Goal: Task Accomplishment & Management: Use online tool/utility

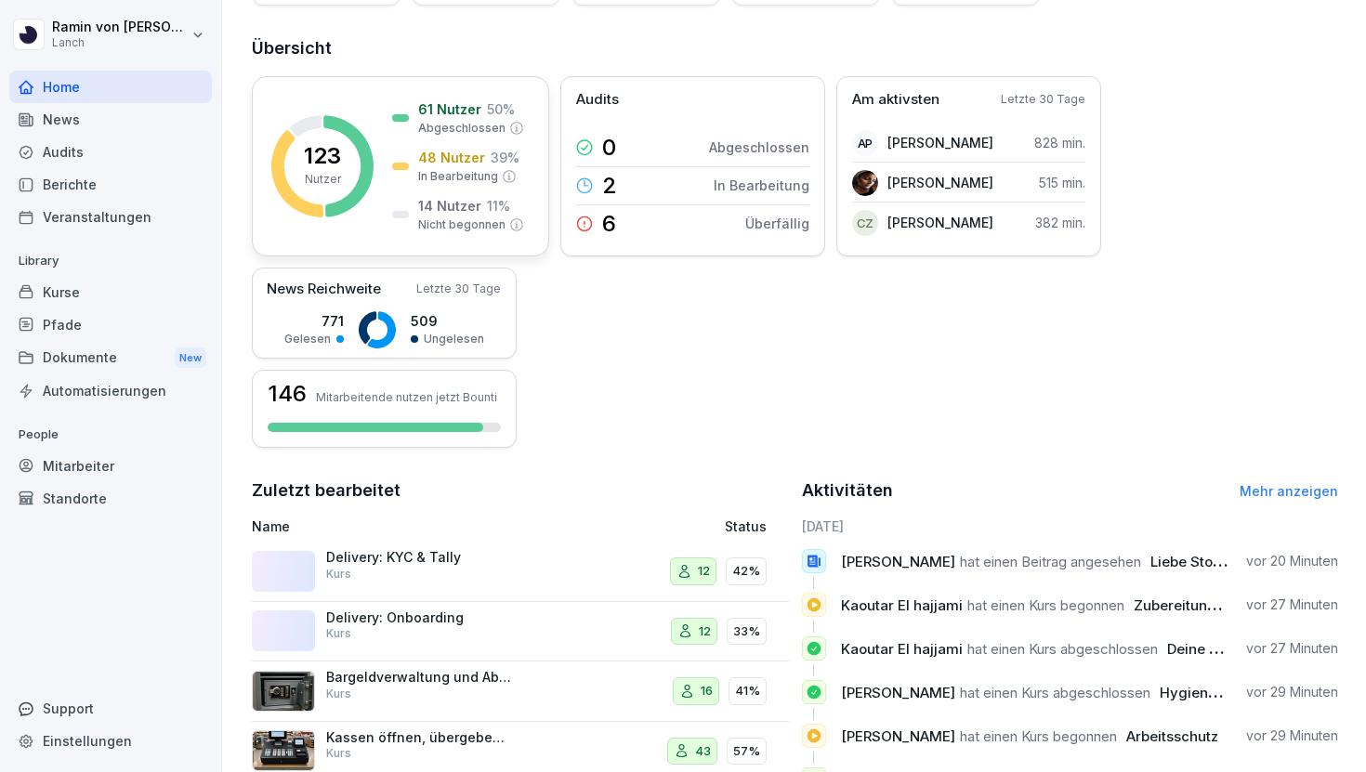
scroll to position [361, 0]
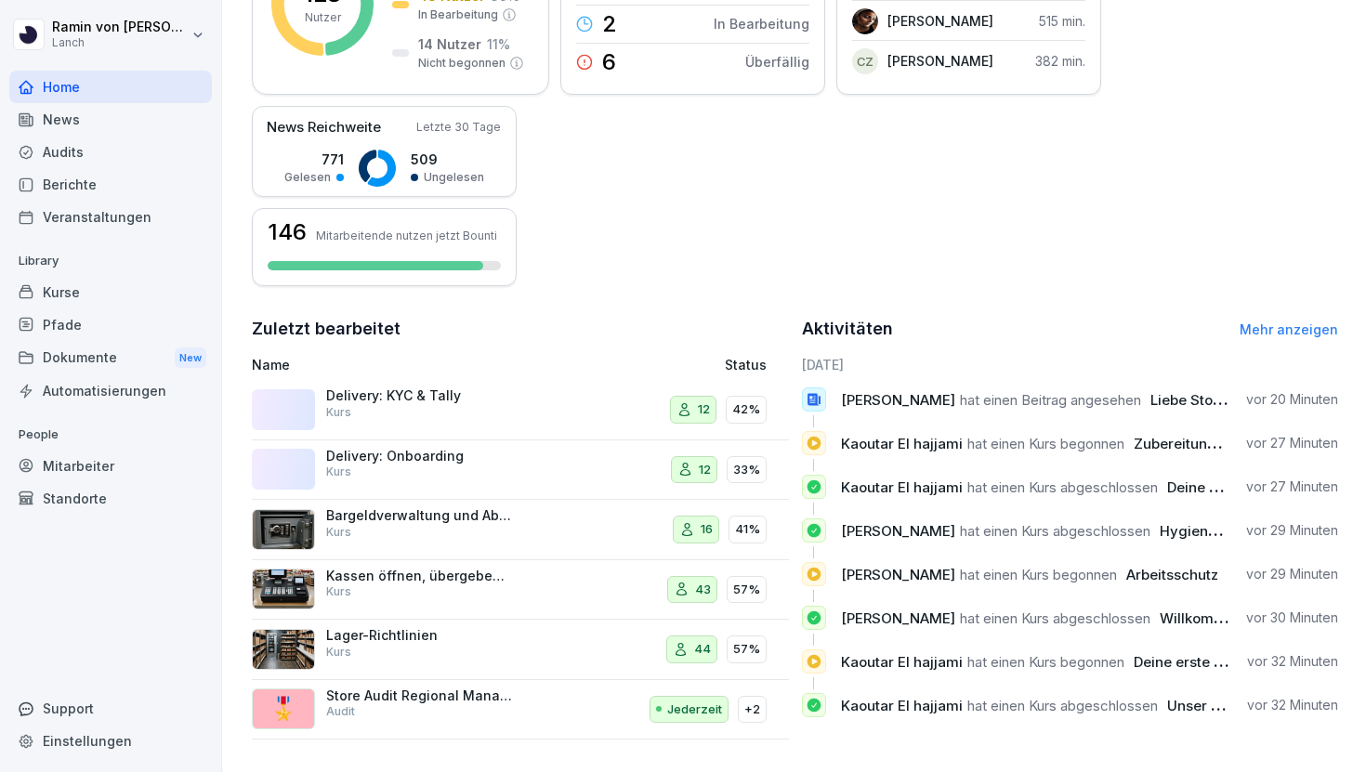
click at [489, 460] on p "Delivery: Onboarding" at bounding box center [419, 456] width 186 height 17
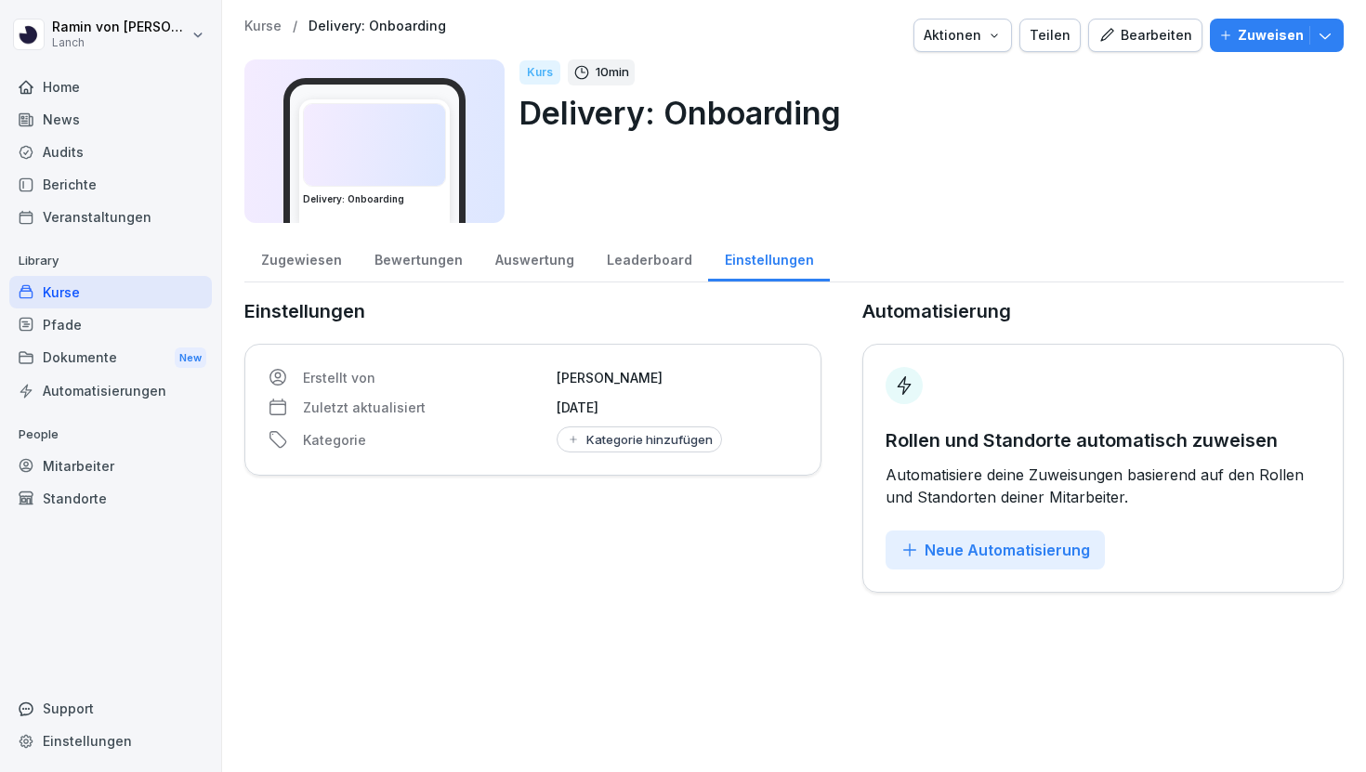
click at [401, 259] on div "Bewertungen" at bounding box center [418, 257] width 121 height 47
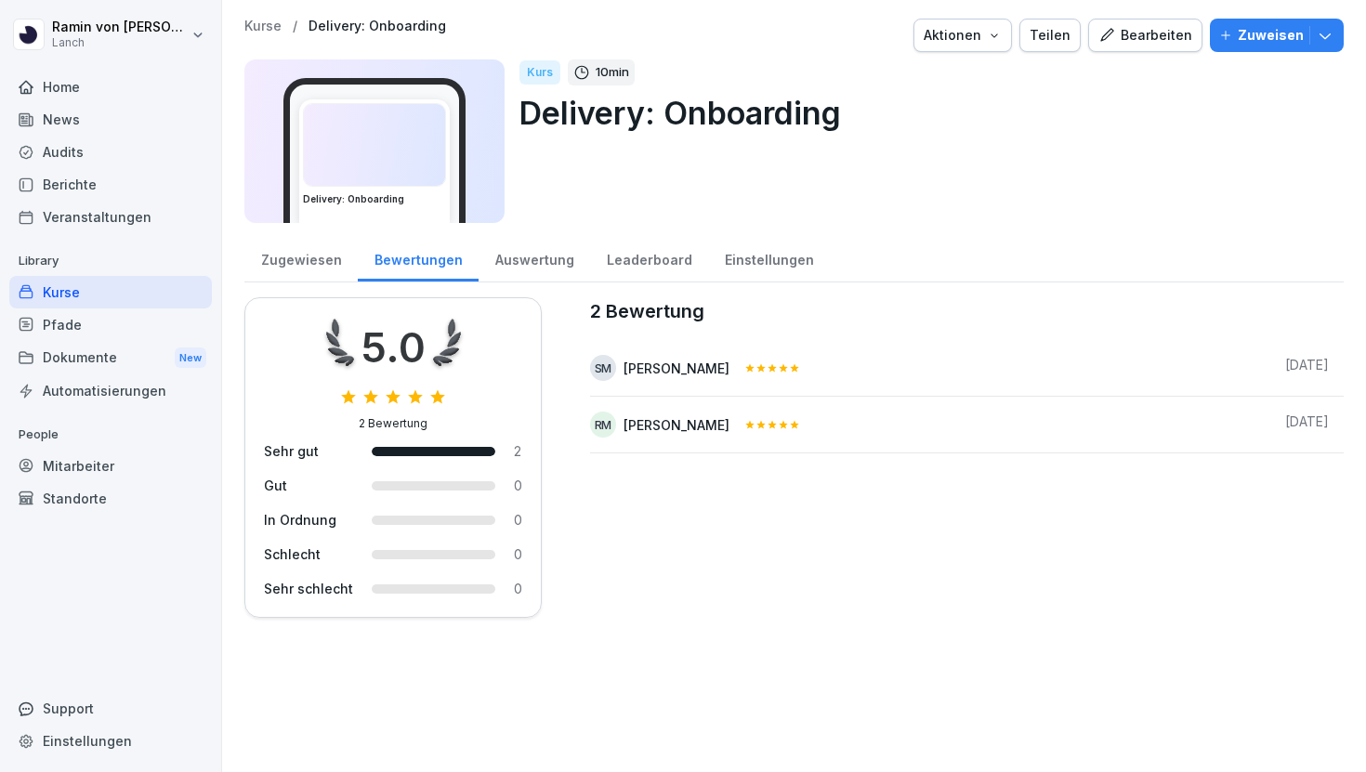
click at [296, 256] on div "Zugewiesen" at bounding box center [300, 257] width 113 height 47
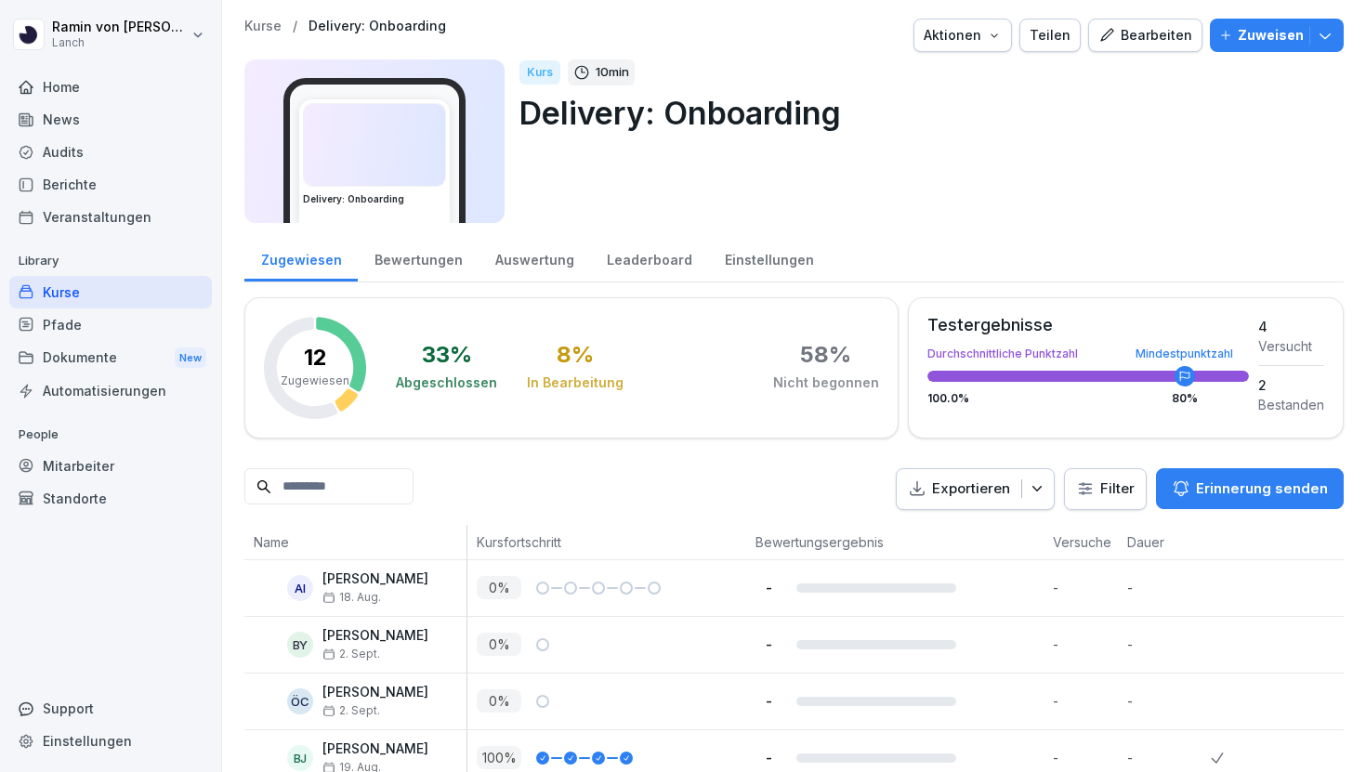
click at [1254, 496] on p "Erinnerung senden" at bounding box center [1262, 488] width 132 height 20
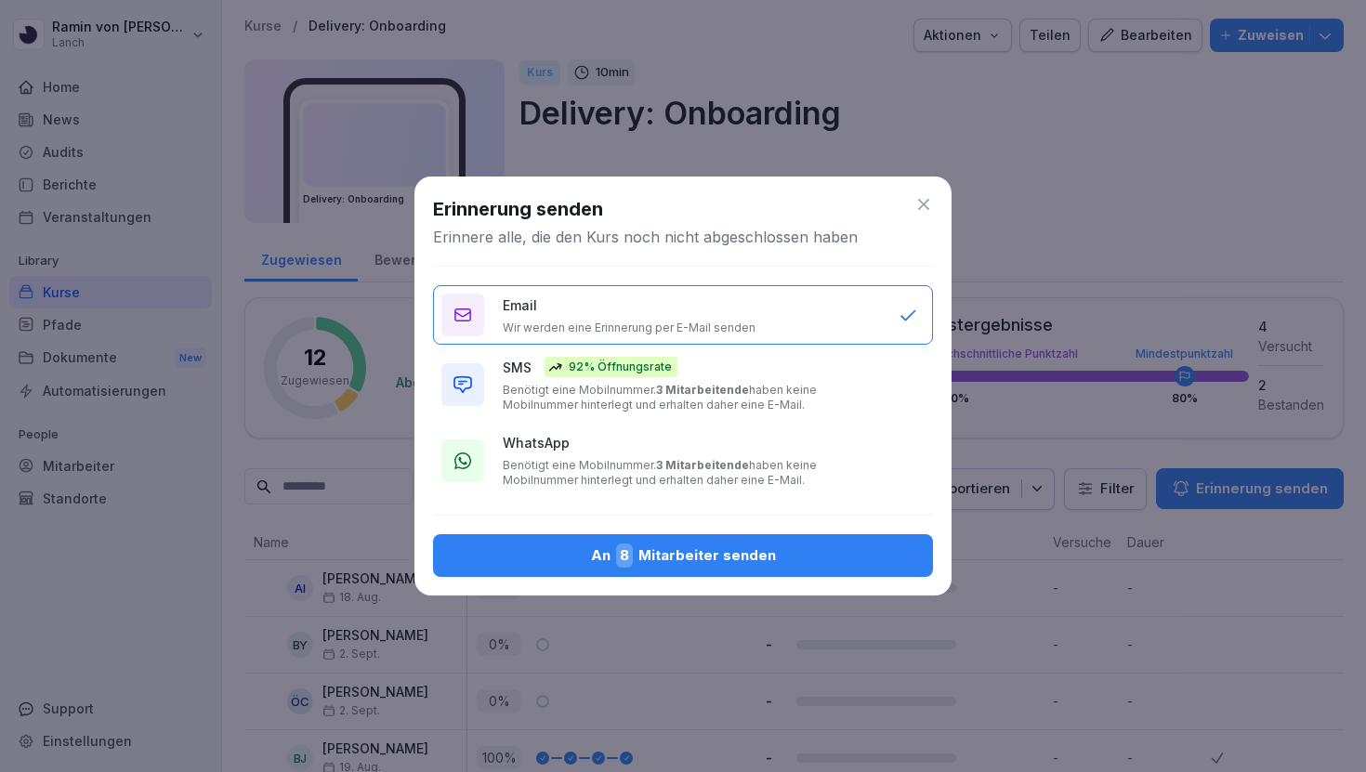
click at [669, 395] on b "3 Mitarbeitende" at bounding box center [702, 390] width 93 height 14
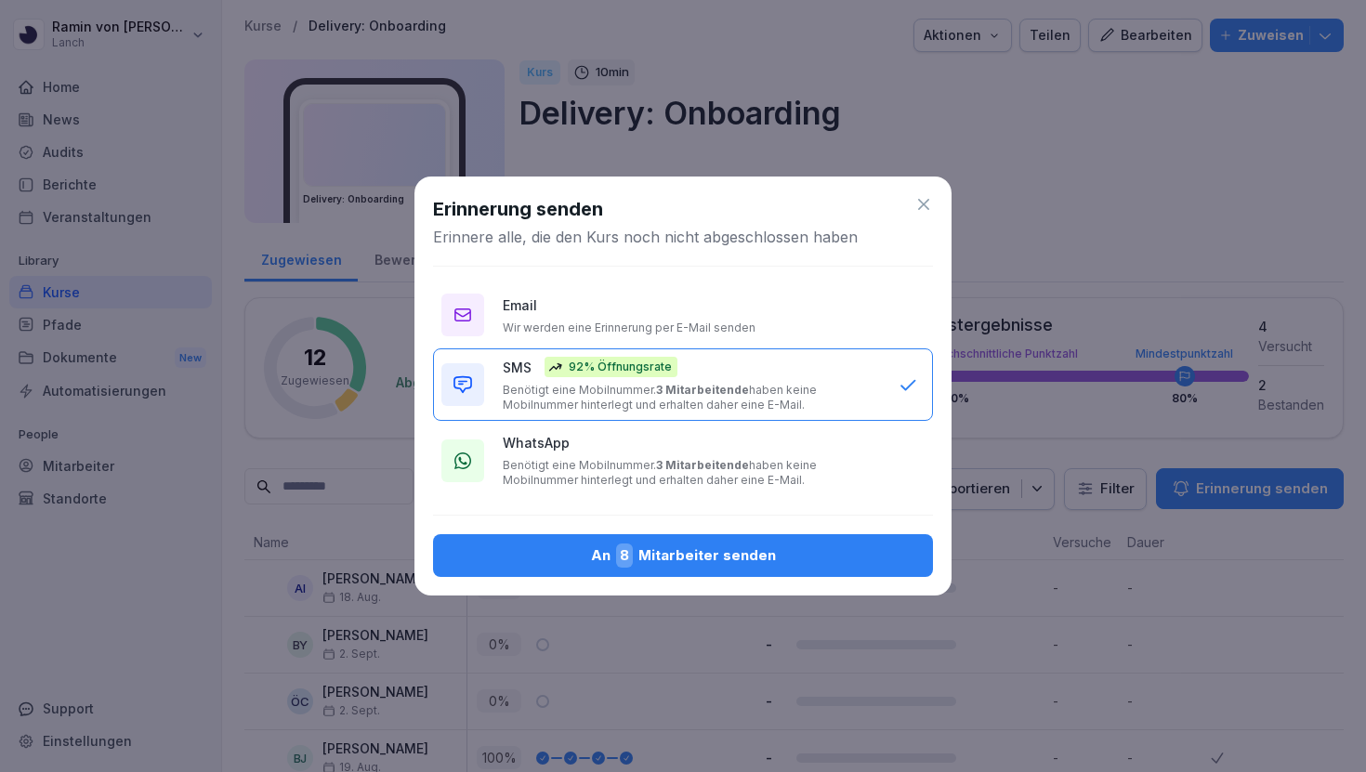
click at [921, 204] on icon at bounding box center [923, 204] width 19 height 19
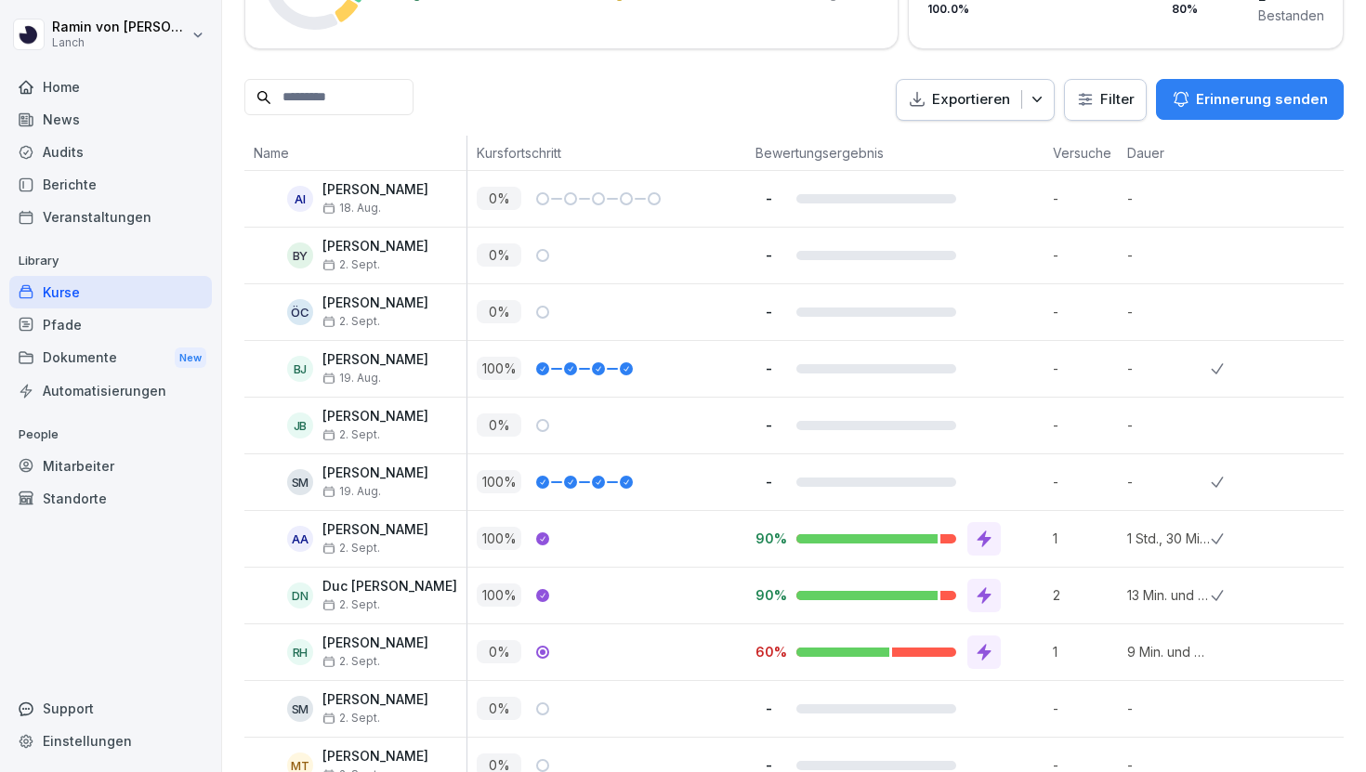
scroll to position [339, 0]
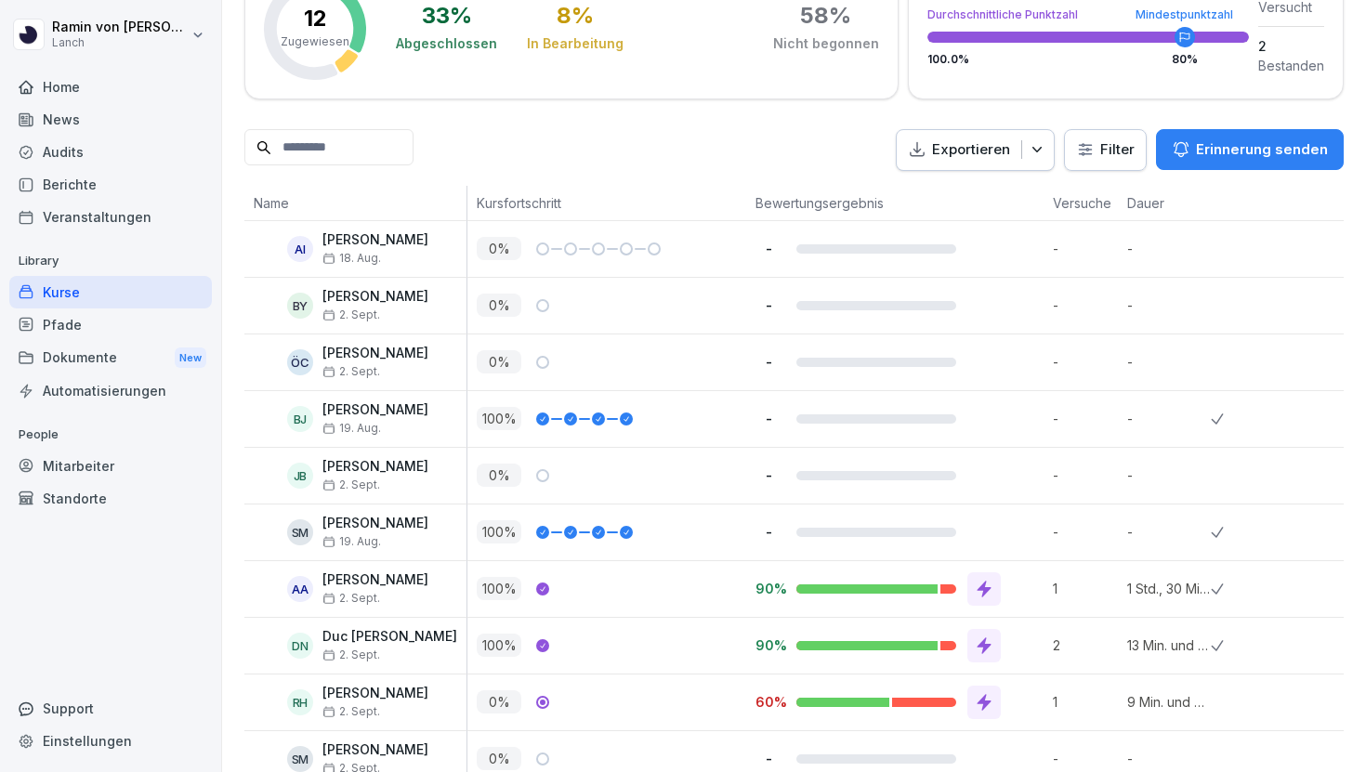
click at [1223, 150] on p "Erinnerung senden" at bounding box center [1262, 149] width 132 height 20
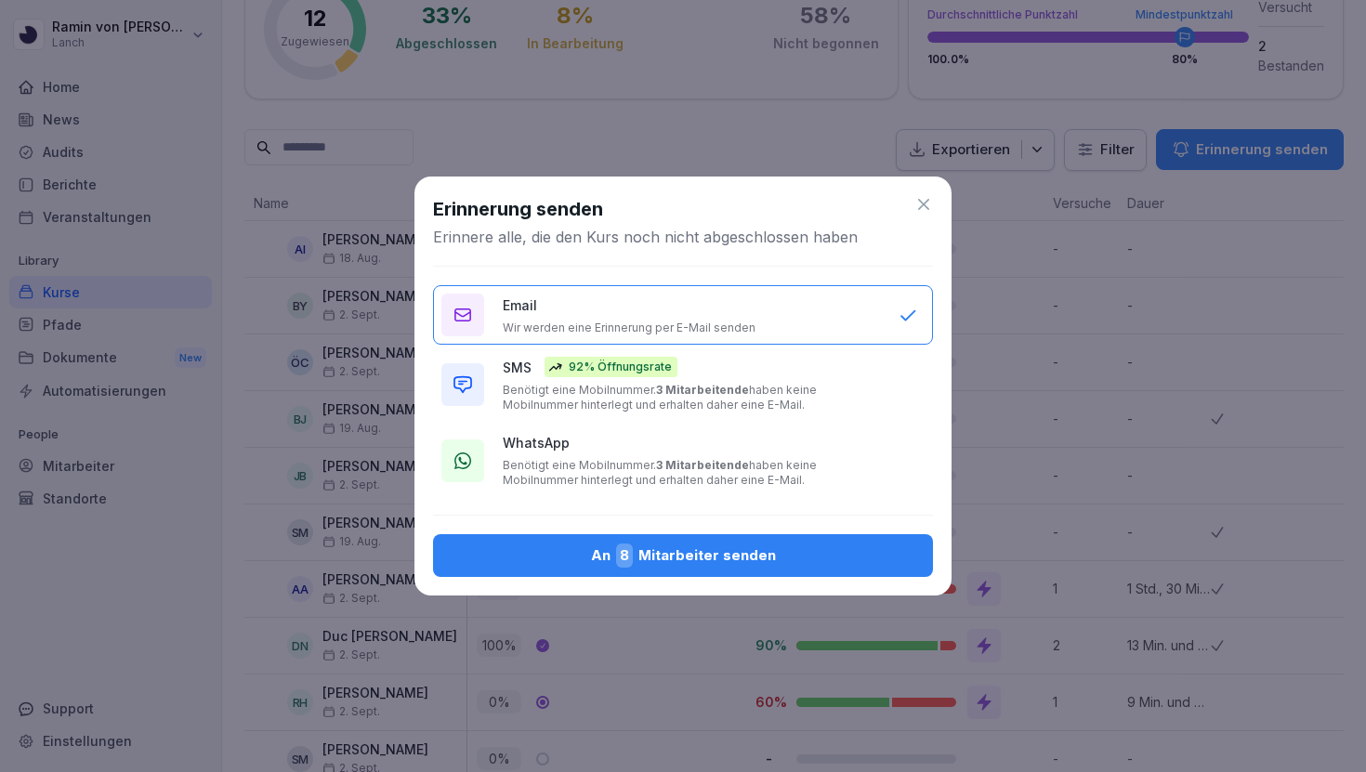
click at [818, 383] on p "Benötigt eine Mobilnummer. 3 Mitarbeitende haben keine Mobilnummer hinterlegt u…" at bounding box center [691, 398] width 377 height 30
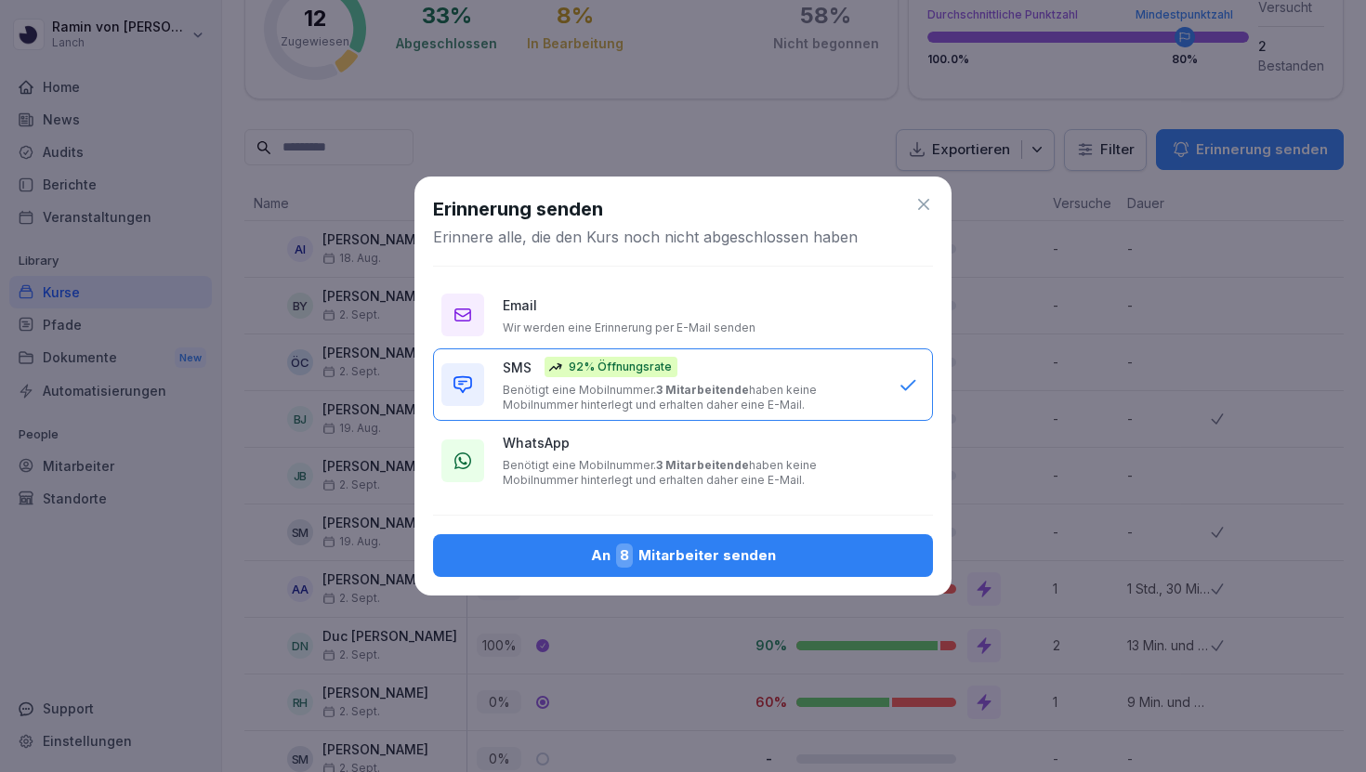
drag, startPoint x: 823, startPoint y: 564, endPoint x: 842, endPoint y: 448, distance: 117.6
click at [842, 442] on div "Erinnerung senden Erinnere alle, die den Kurs noch nicht abgeschlossen haben Em…" at bounding box center [682, 386] width 537 height 419
click at [783, 551] on div "An 8 Mitarbeiter senden" at bounding box center [683, 555] width 470 height 24
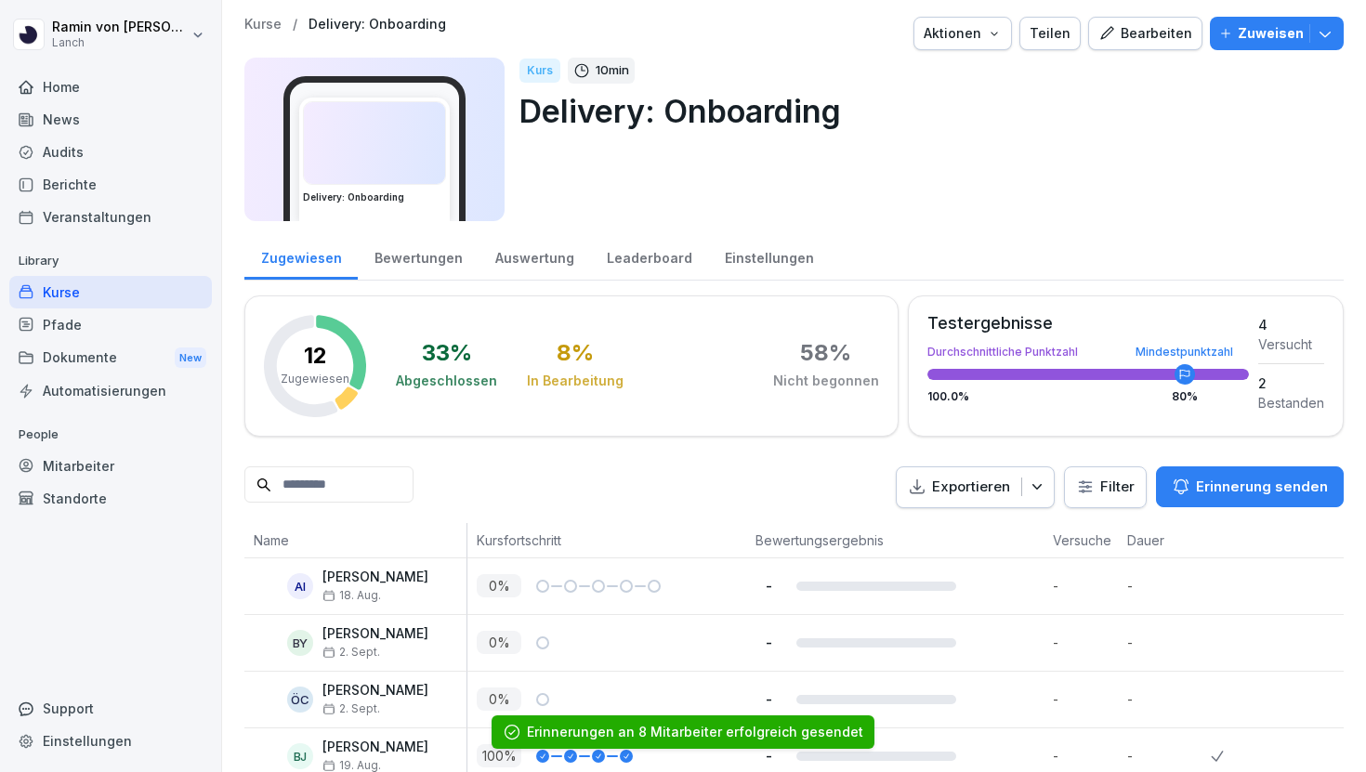
scroll to position [0, 0]
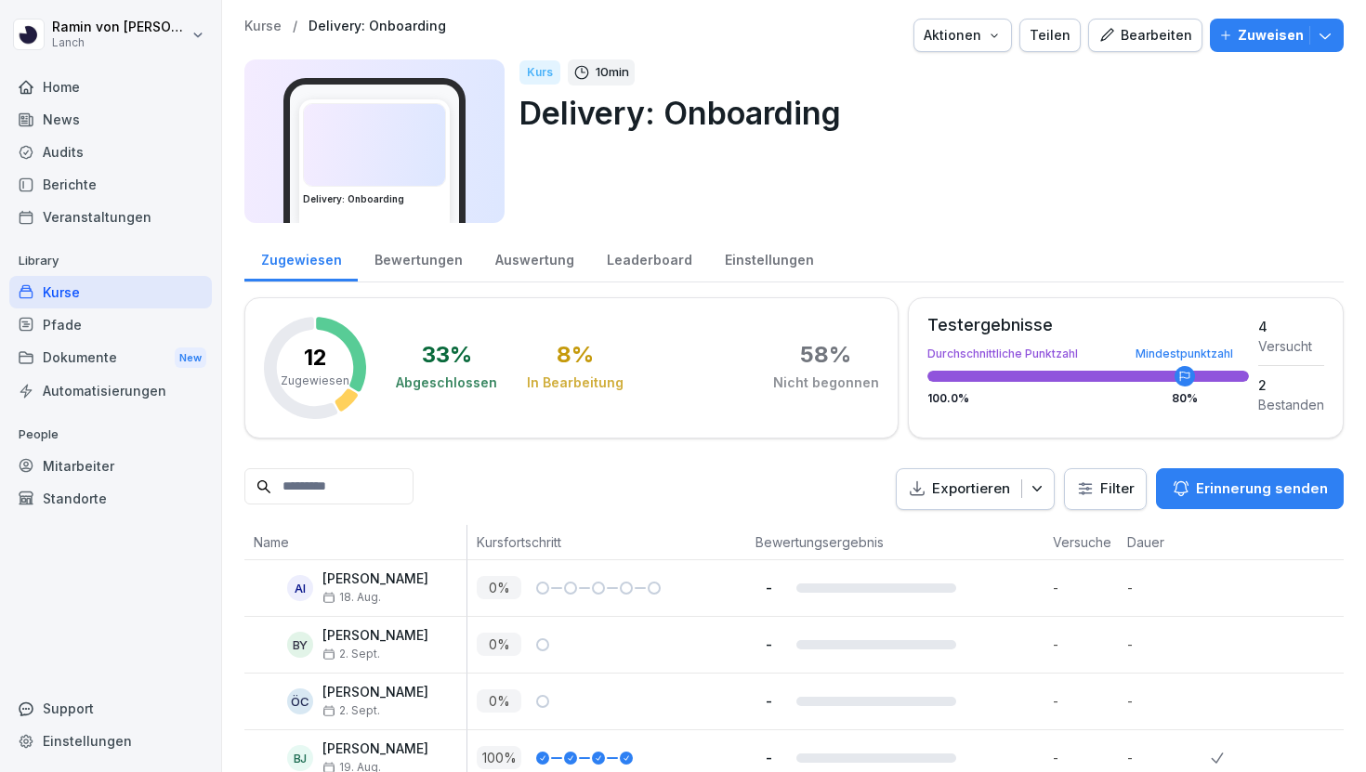
click at [827, 351] on div "58 %" at bounding box center [825, 355] width 51 height 22
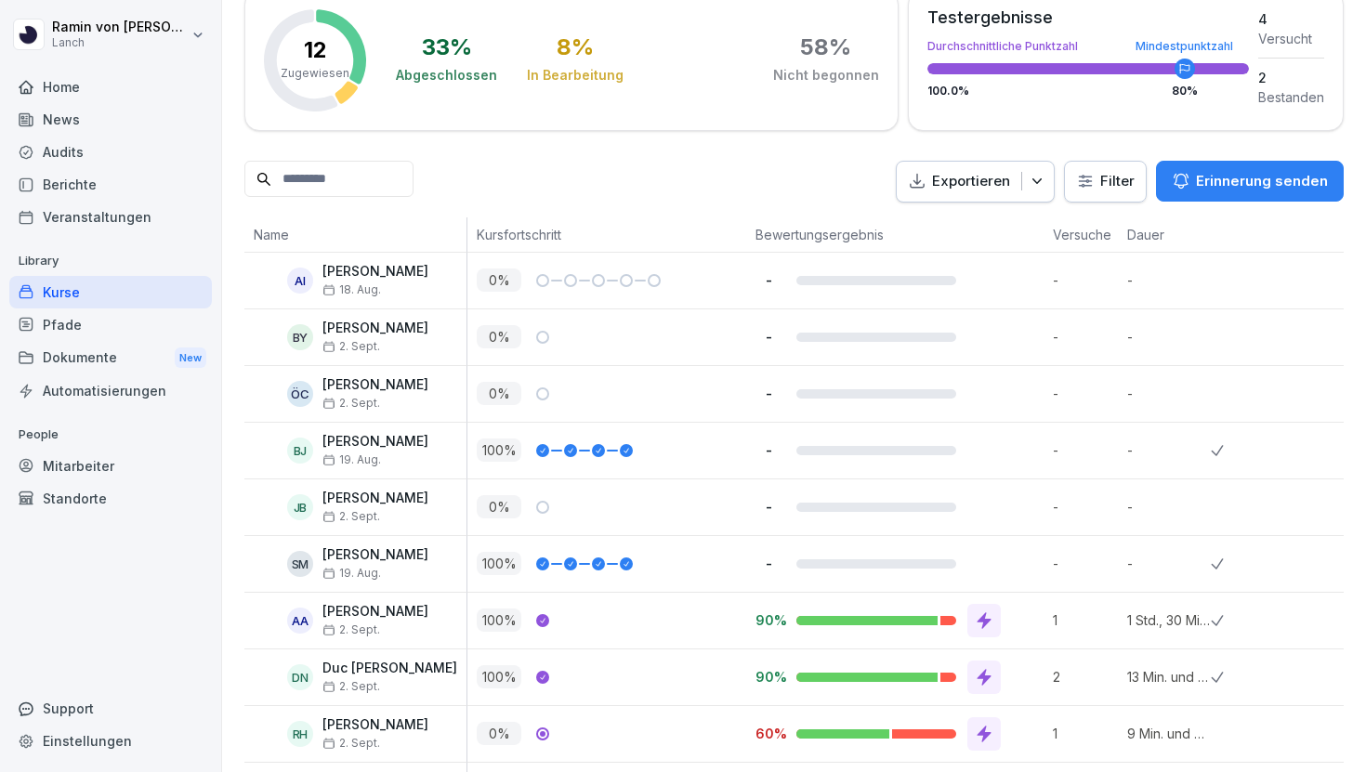
scroll to position [308, 0]
